Goal: Task Accomplishment & Management: Manage account settings

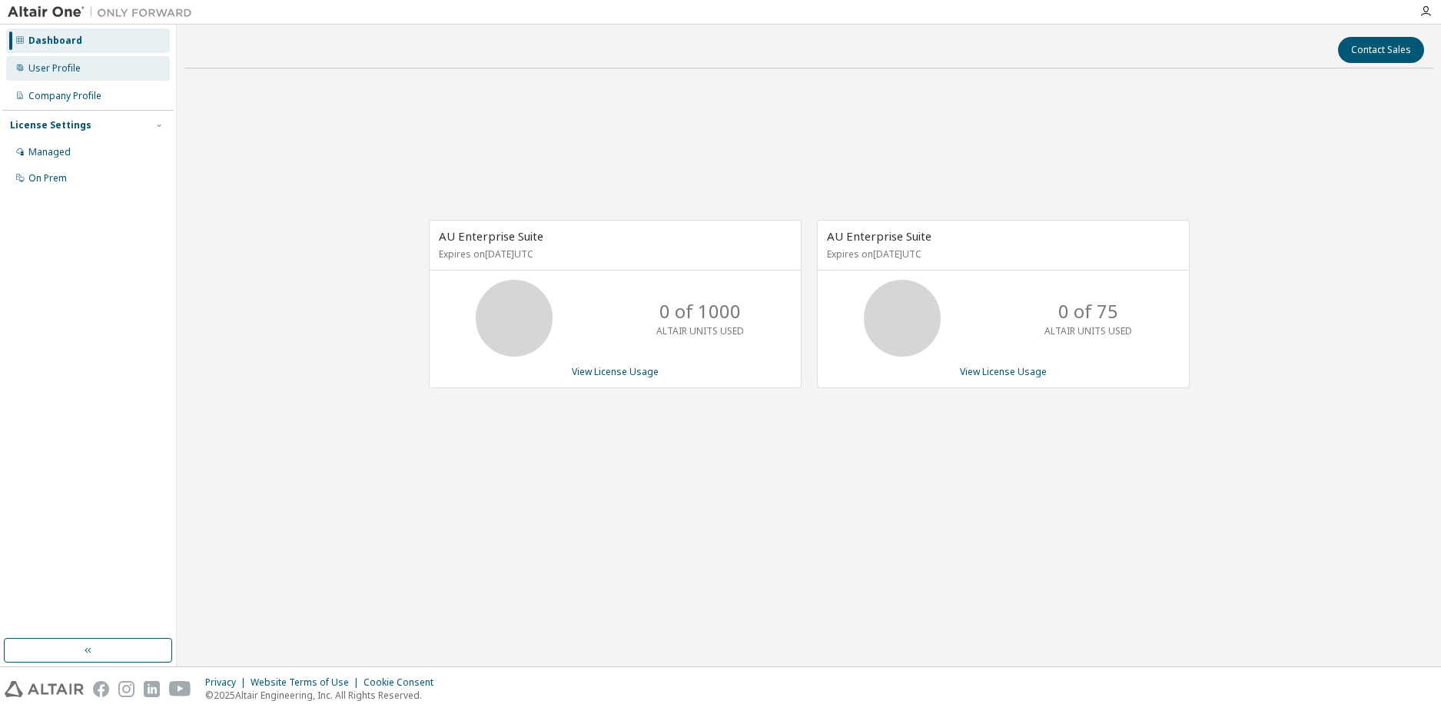
click at [90, 67] on div "User Profile" at bounding box center [88, 68] width 164 height 25
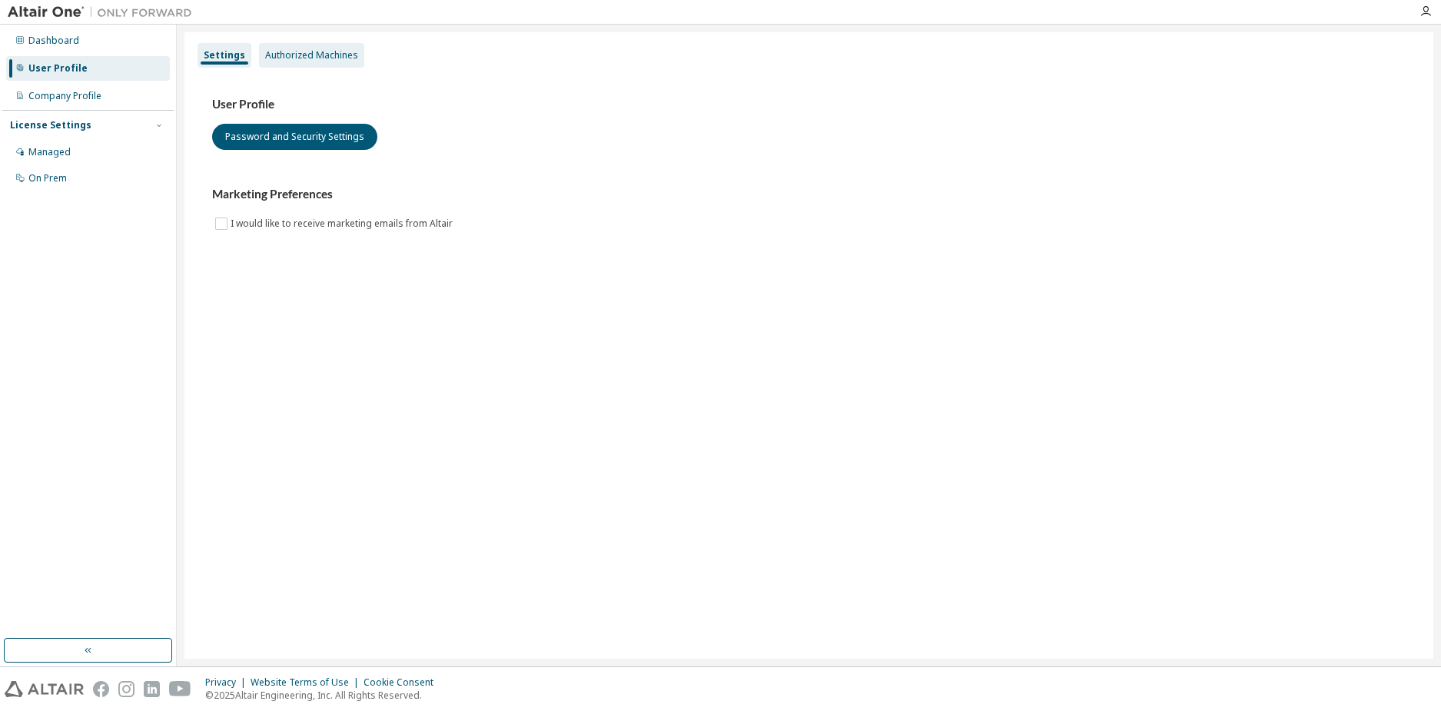
click at [346, 58] on div "Authorized Machines" at bounding box center [311, 55] width 93 height 12
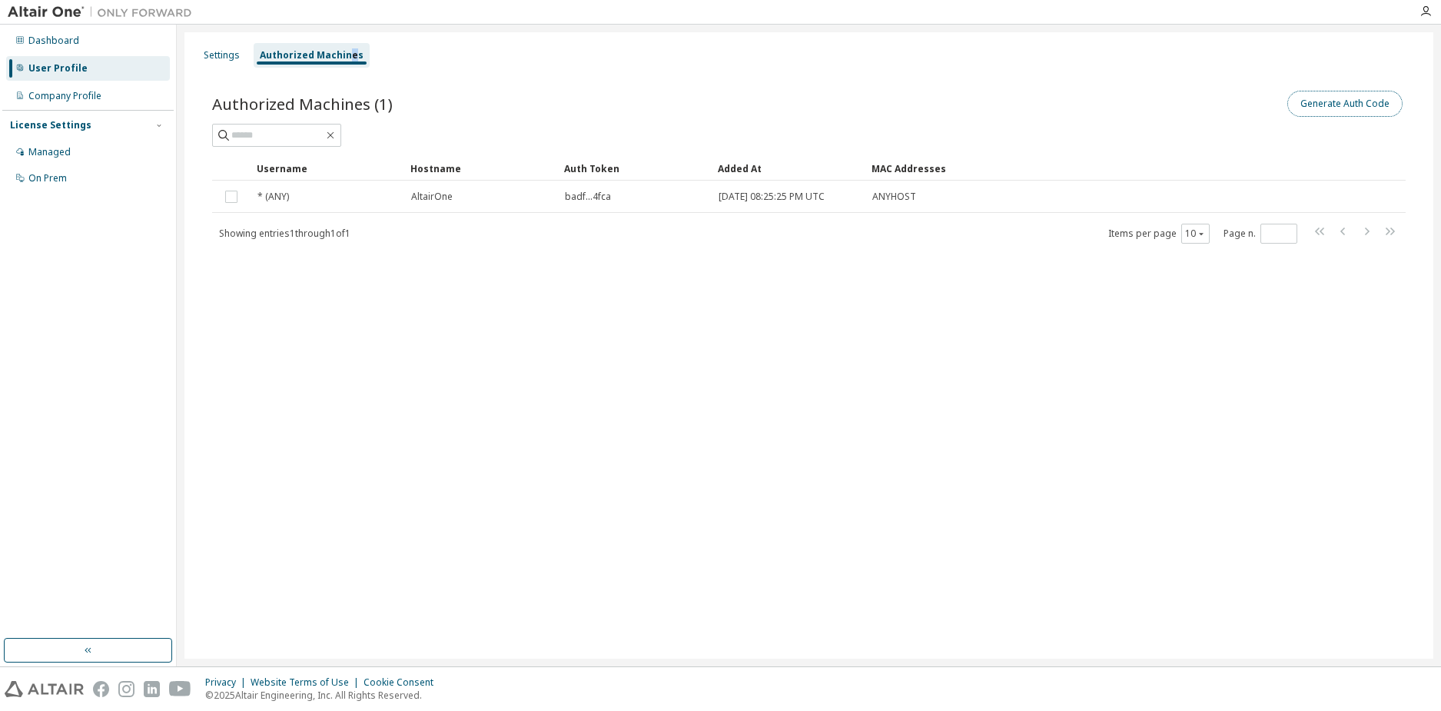
click at [1335, 96] on button "Generate Auth Code" at bounding box center [1345, 104] width 115 height 26
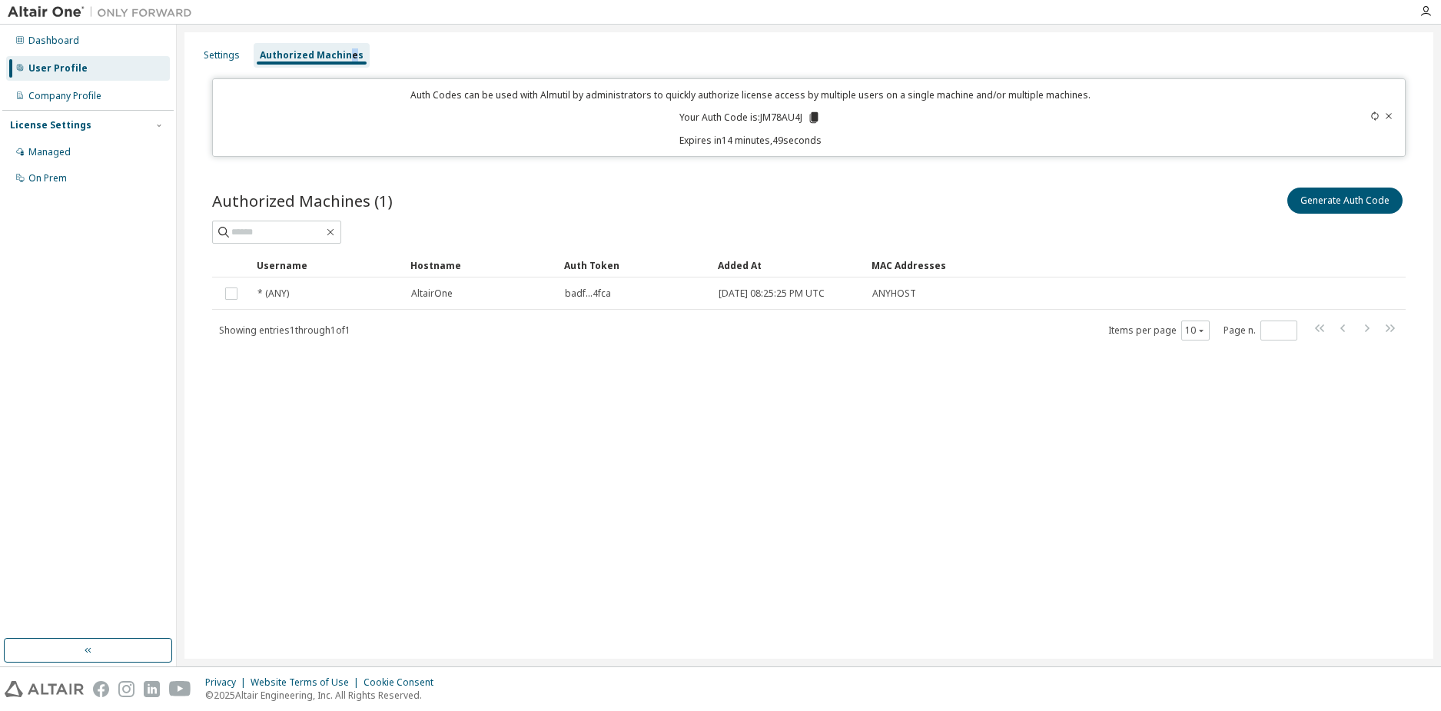
click at [1074, 198] on div "Generate Auth Code" at bounding box center [1108, 201] width 597 height 32
click at [814, 115] on icon at bounding box center [814, 117] width 8 height 11
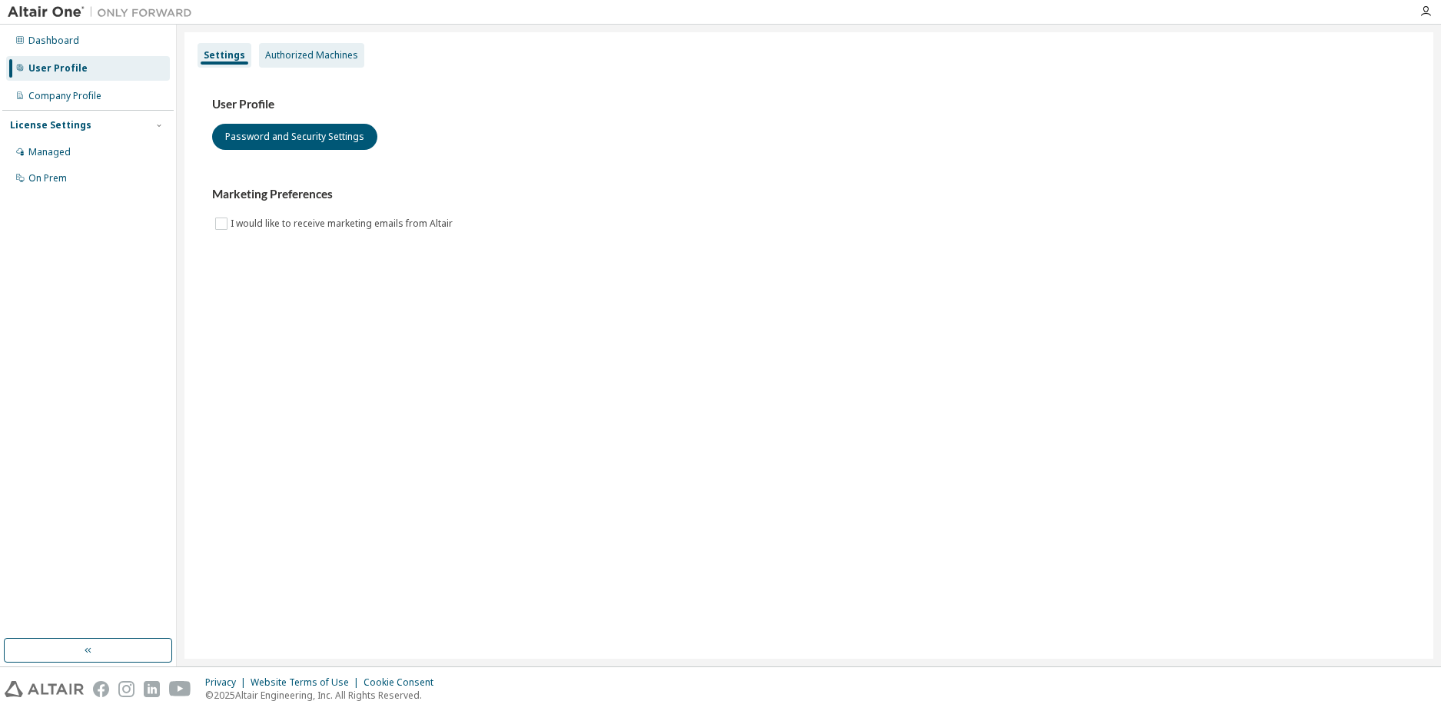
click at [298, 59] on div "Authorized Machines" at bounding box center [311, 55] width 93 height 12
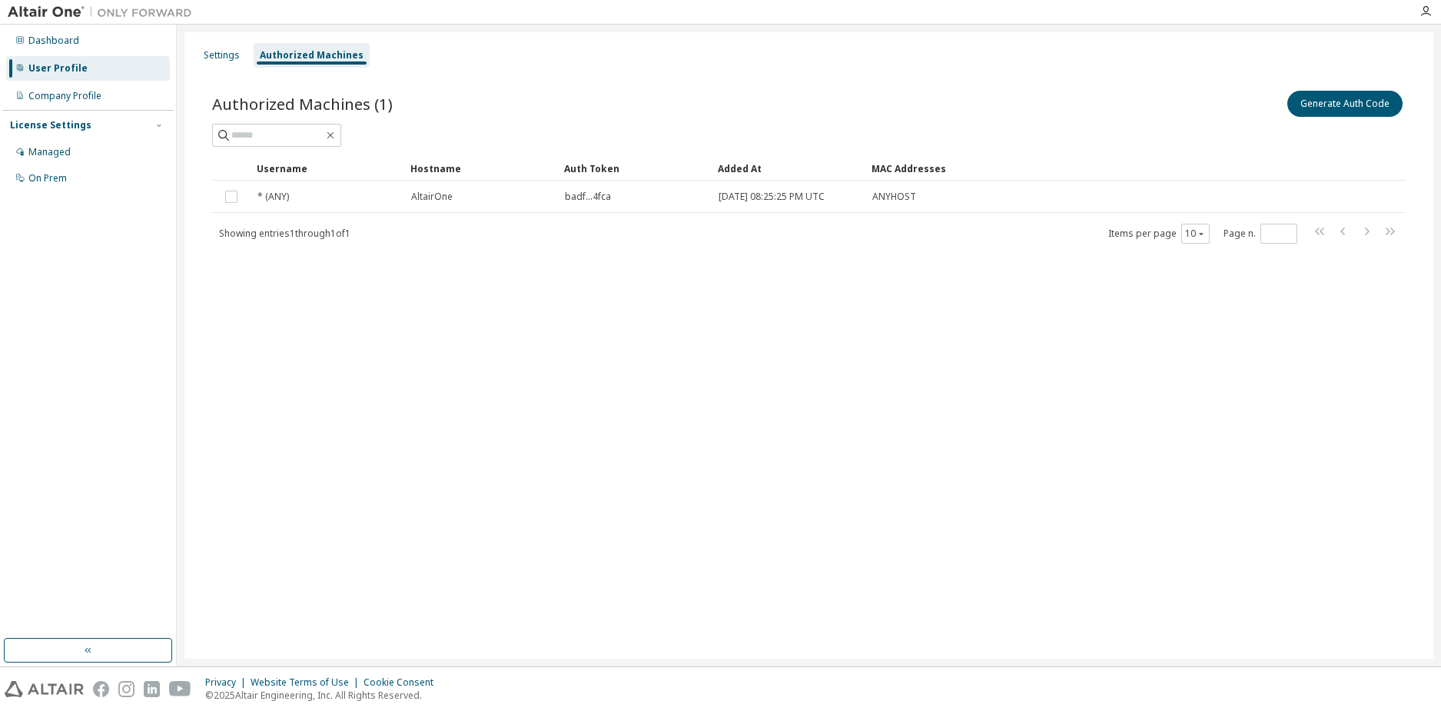
click at [713, 112] on div "Authorized Machines (1) Generate Auth Code" at bounding box center [809, 104] width 1194 height 32
click at [819, 269] on div "Authorized Machines (1) Generate Auth Code Clear Load Save Save As Field Operat…" at bounding box center [809, 176] width 1231 height 215
click at [88, 91] on div "Company Profile" at bounding box center [64, 96] width 73 height 12
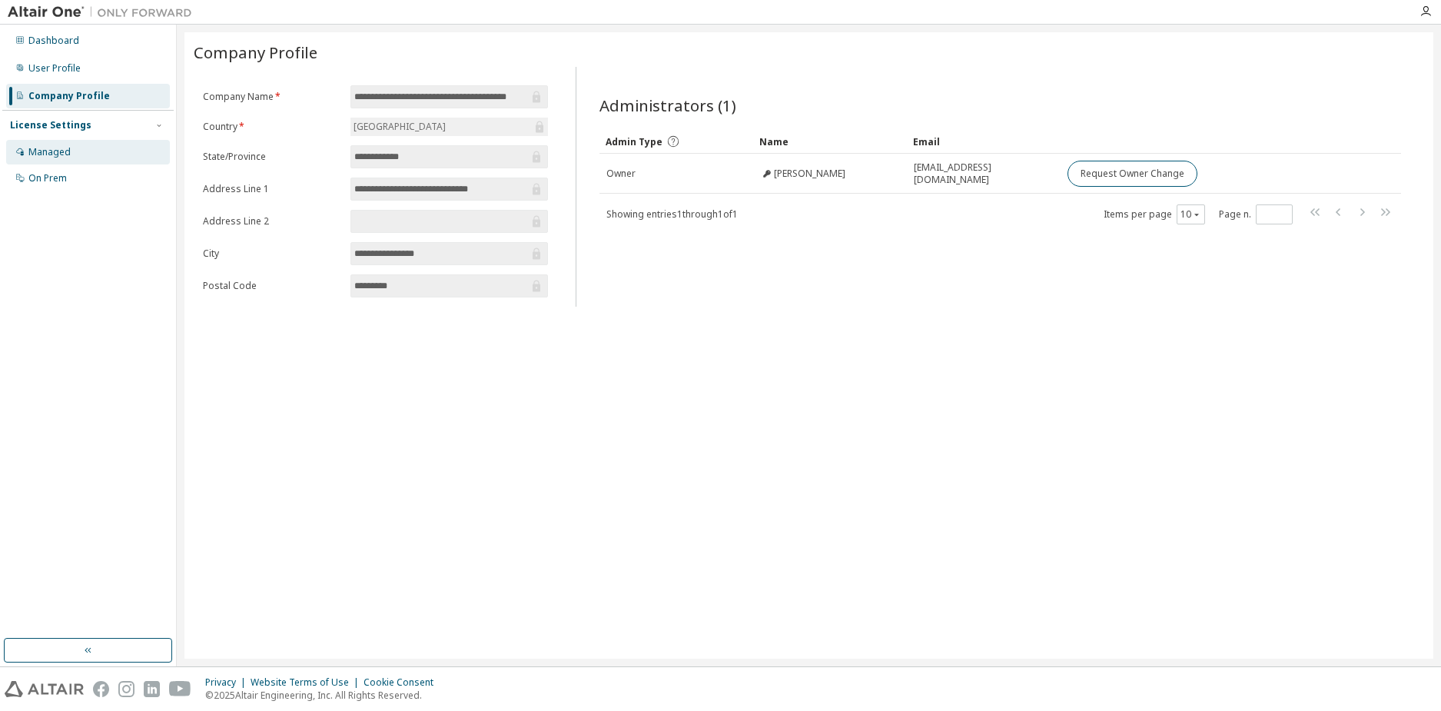
click at [78, 151] on div "Managed" at bounding box center [88, 152] width 164 height 25
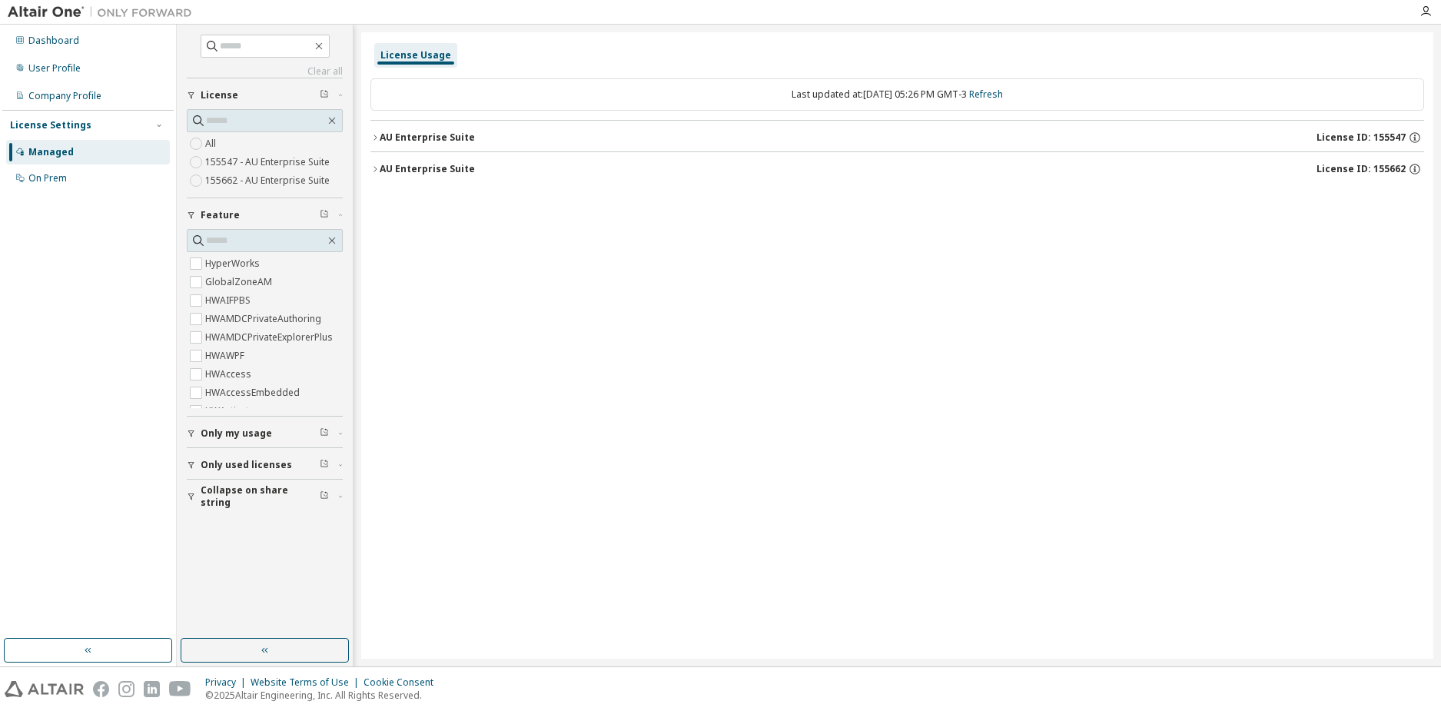
click at [371, 136] on icon "button" at bounding box center [375, 137] width 9 height 9
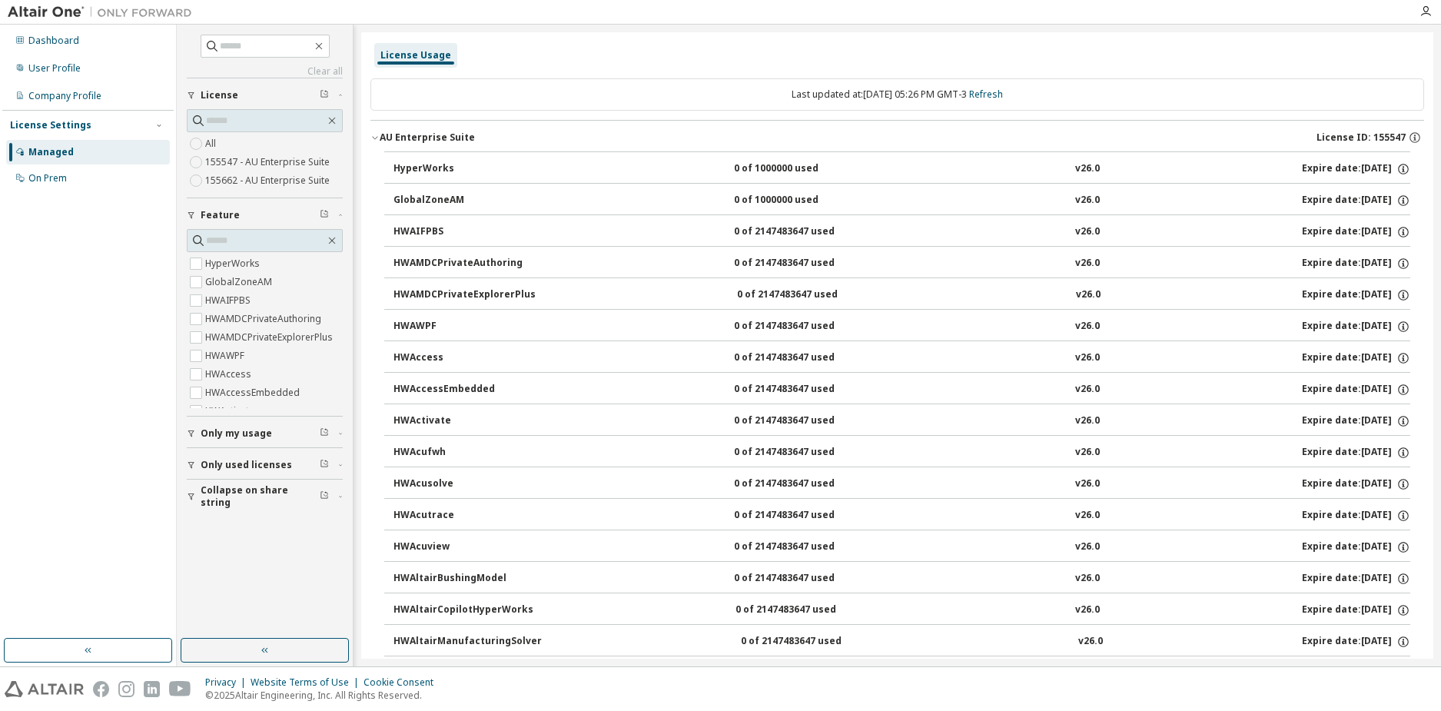
click at [371, 136] on icon "button" at bounding box center [375, 137] width 9 height 9
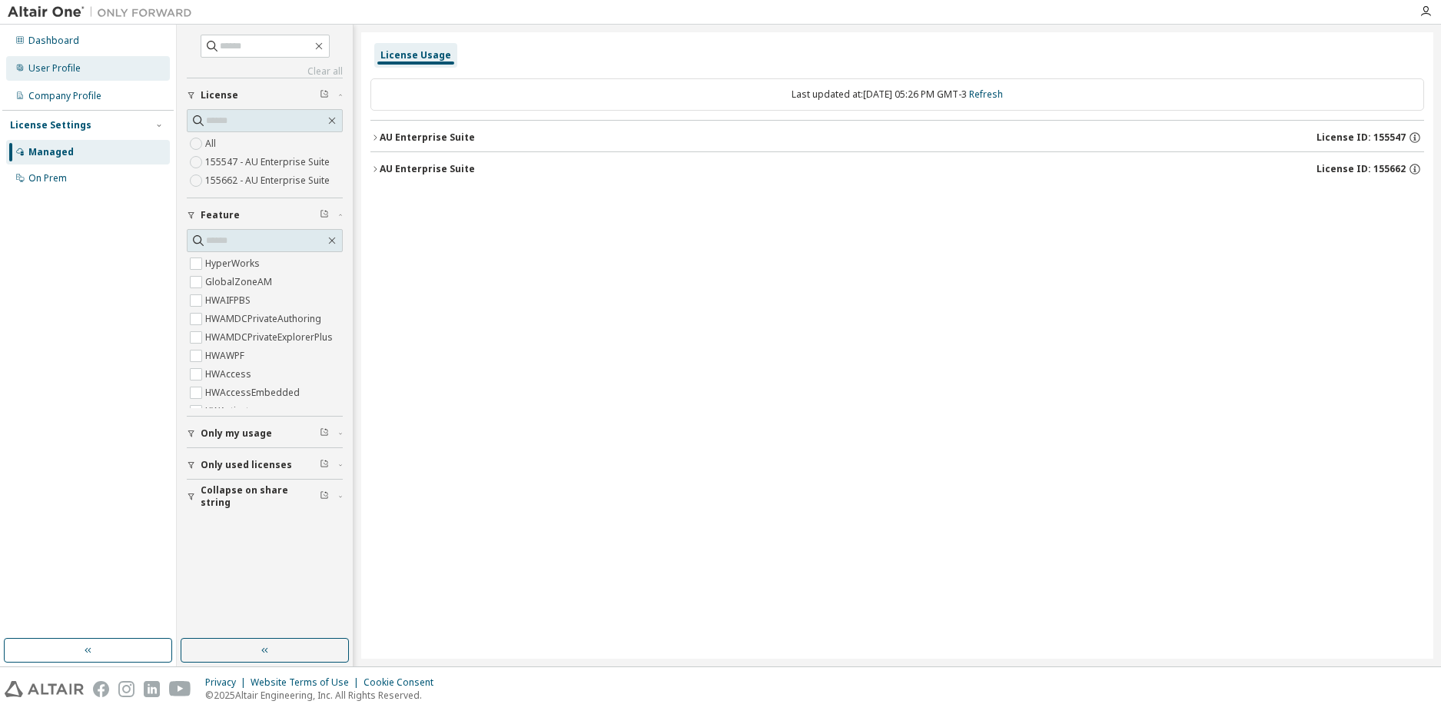
click at [71, 60] on div "User Profile" at bounding box center [88, 68] width 164 height 25
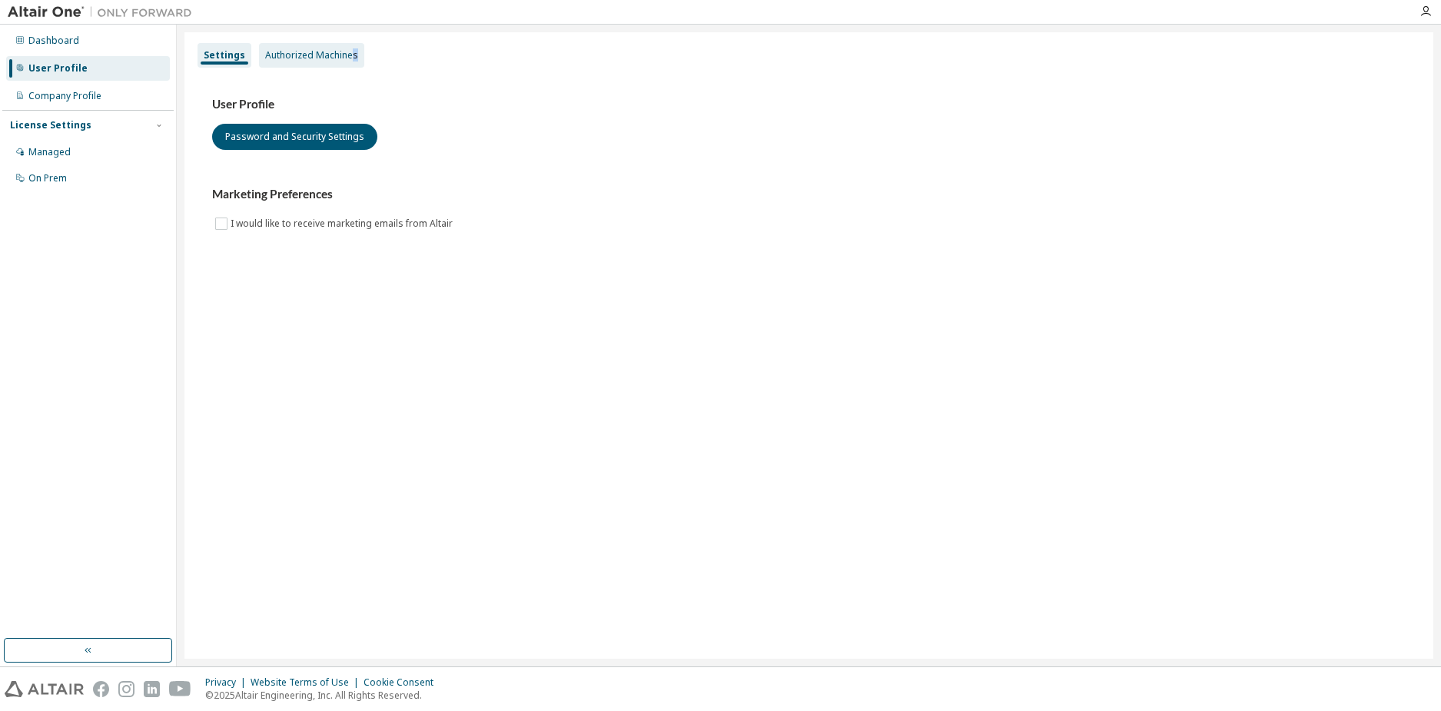
click at [351, 55] on div "Authorized Machines" at bounding box center [311, 55] width 105 height 25
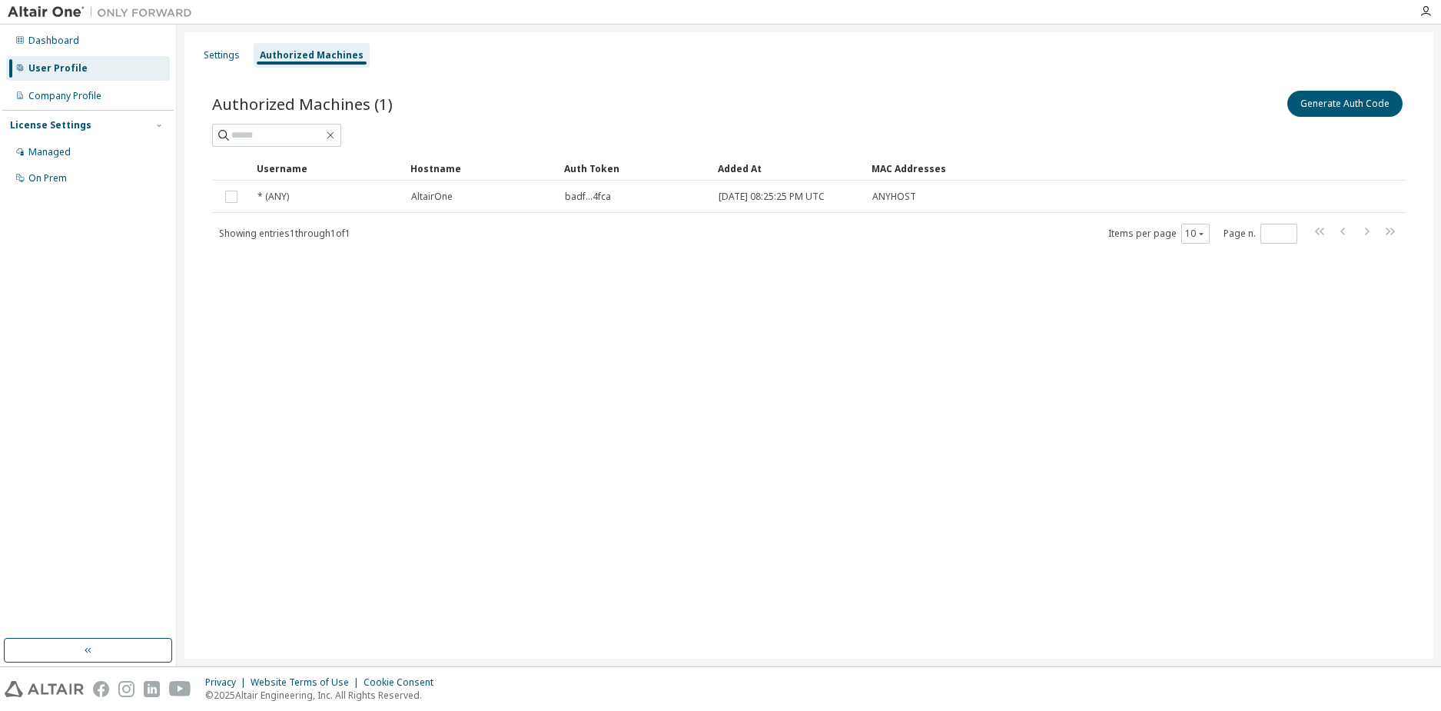
click at [526, 87] on div "Authorized Machines (1) Generate Auth Code Clear Load Save Save As Field Operat…" at bounding box center [809, 176] width 1231 height 215
click at [1109, 430] on div "Settings Authorized Machines Authorized Machines (1) Generate Auth Code Clear L…" at bounding box center [809, 345] width 1249 height 627
